Goal: Check status: Check status

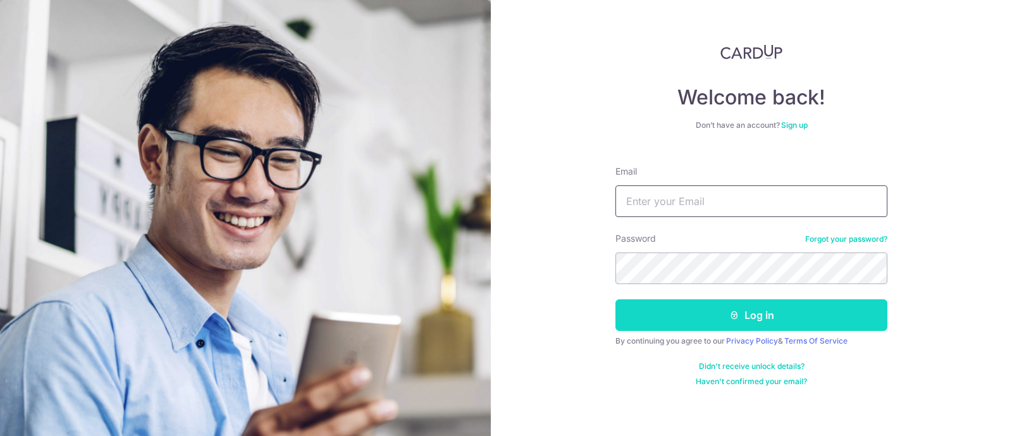
type input "[EMAIL_ADDRESS][DOMAIN_NAME]"
click at [683, 321] on button "Log in" at bounding box center [751, 315] width 272 height 32
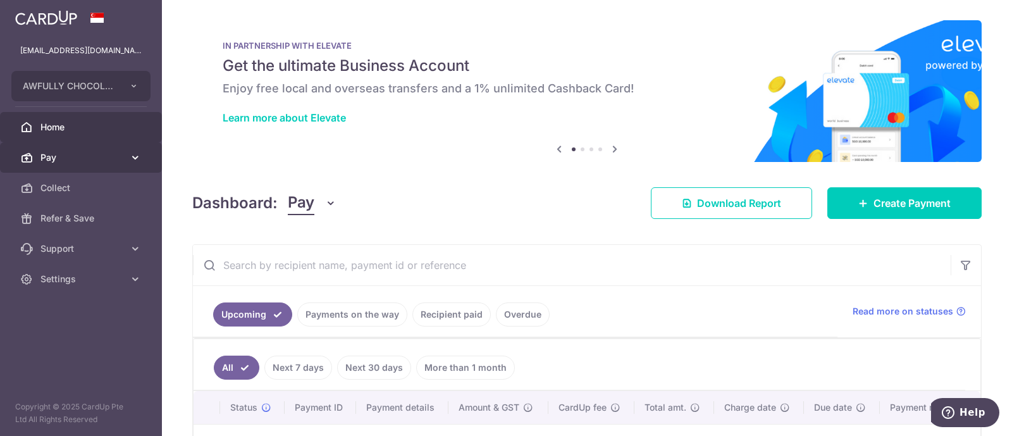
click at [106, 153] on span "Pay" at bounding box center [81, 157] width 83 height 13
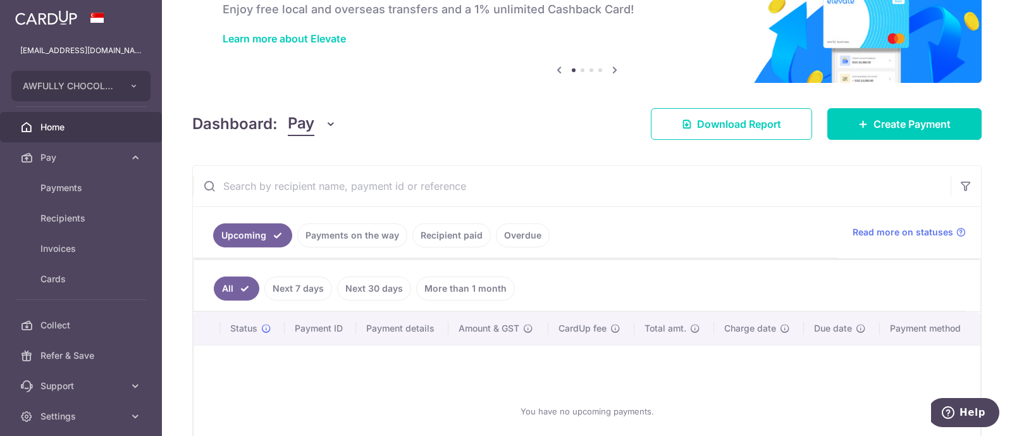
click at [321, 244] on link "Payments on the way" at bounding box center [352, 235] width 110 height 24
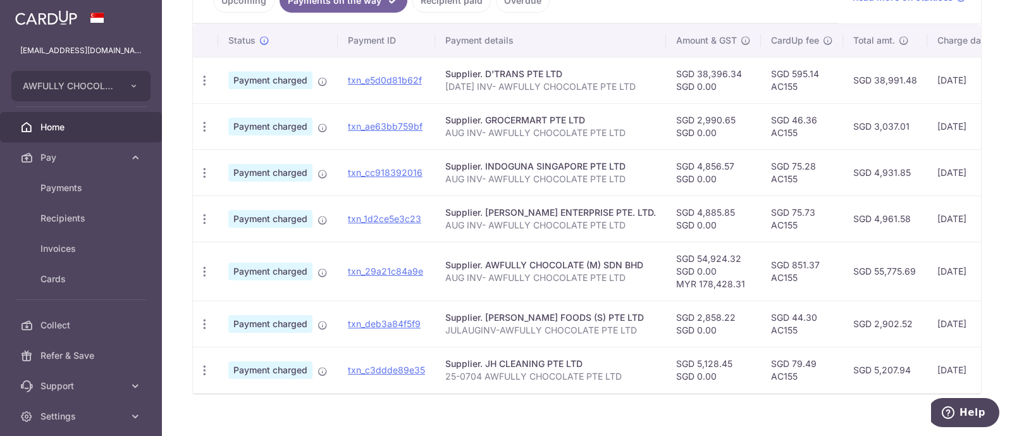
scroll to position [316, 0]
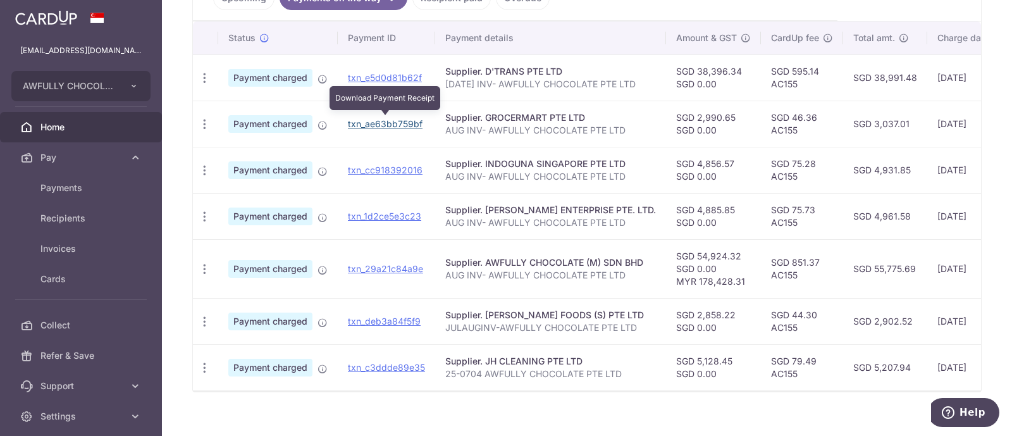
drag, startPoint x: 377, startPoint y: 121, endPoint x: 578, endPoint y: 61, distance: 209.3
click at [377, 121] on link "txn_ae63bb759bf" at bounding box center [385, 123] width 75 height 11
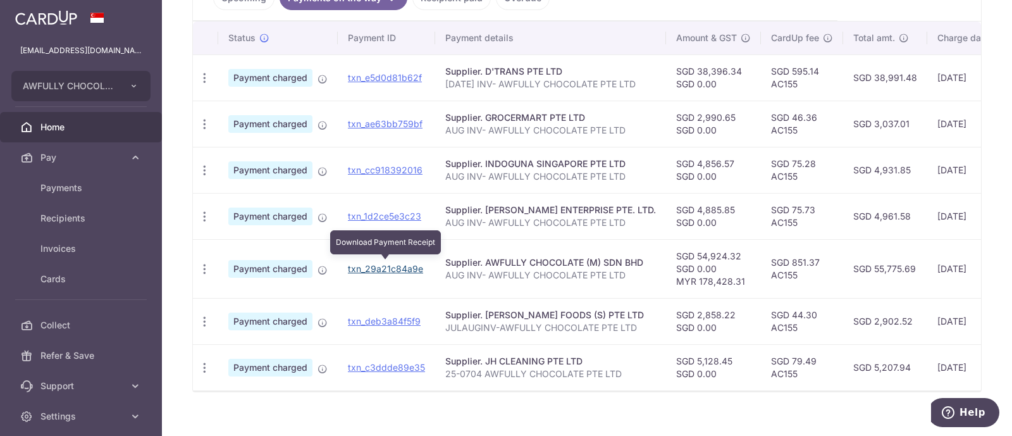
drag, startPoint x: 392, startPoint y: 266, endPoint x: 590, endPoint y: 49, distance: 293.7
click at [392, 266] on link "txn_29a21c84a9e" at bounding box center [385, 268] width 75 height 11
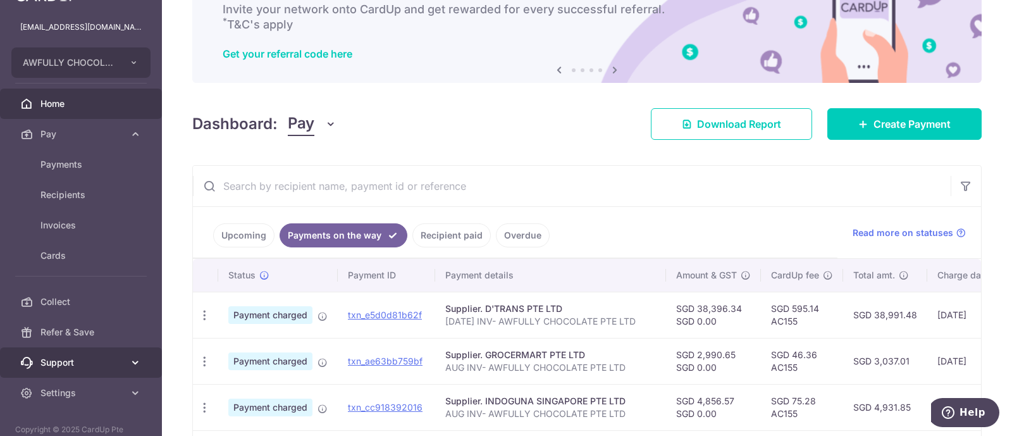
scroll to position [46, 0]
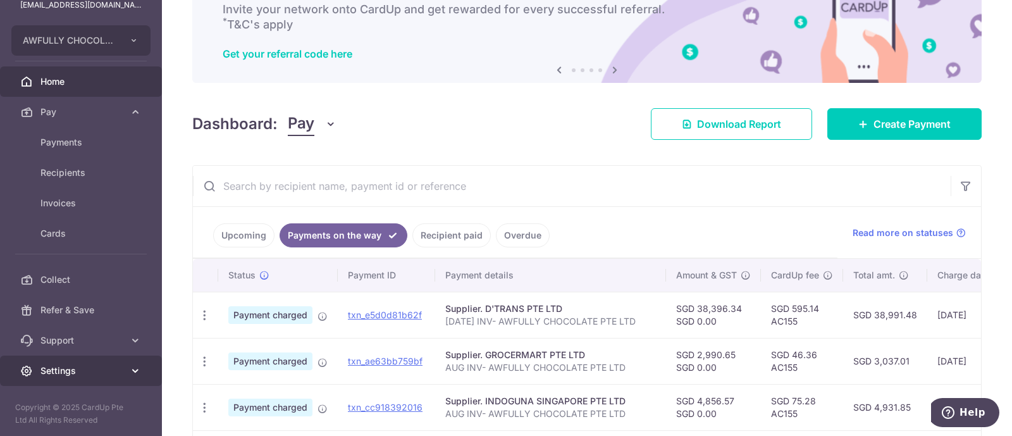
click at [77, 362] on link "Settings" at bounding box center [81, 370] width 162 height 30
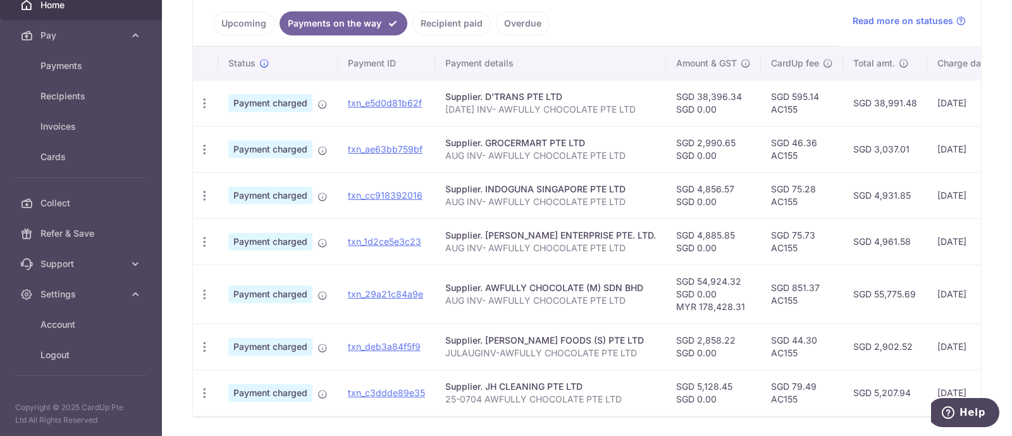
scroll to position [316, 0]
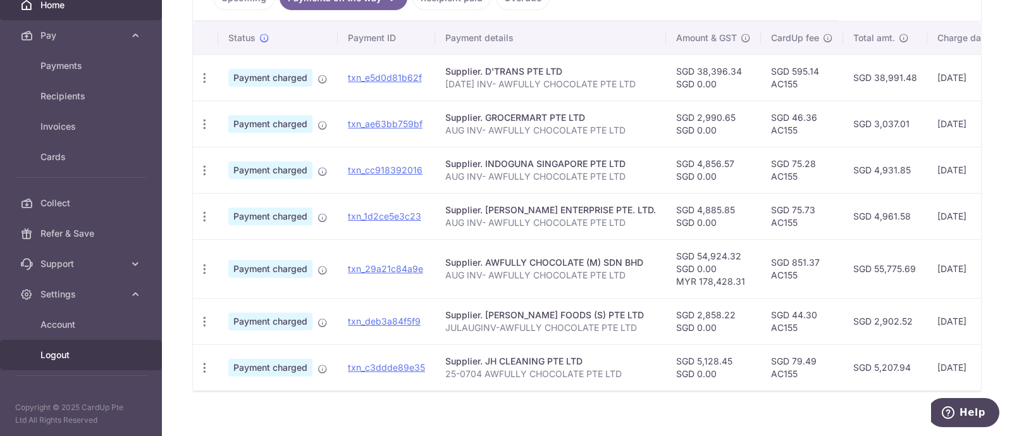
click at [78, 355] on span "Logout" at bounding box center [81, 355] width 83 height 13
